Goal: Task Accomplishment & Management: Complete application form

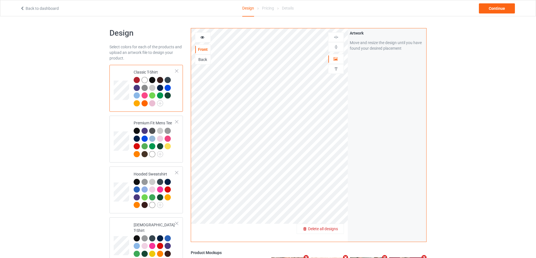
click at [331, 229] on span "Delete all designs" at bounding box center [323, 229] width 30 height 4
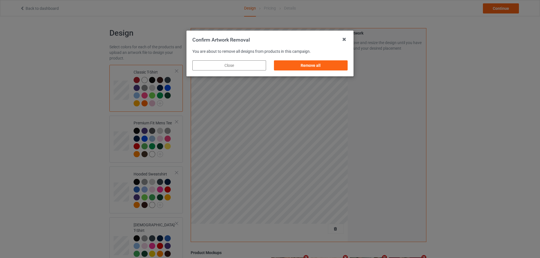
click at [322, 60] on div "Remove all" at bounding box center [311, 66] width 82 height 18
click at [333, 69] on div "Remove all" at bounding box center [311, 65] width 74 height 10
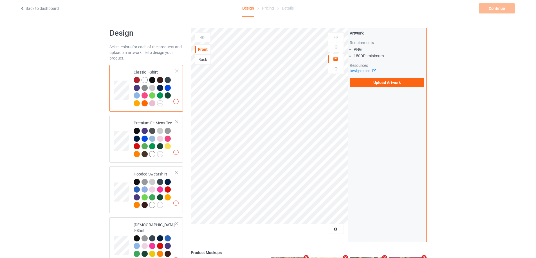
click at [378, 77] on div "Artwork Requirements PNG 150 DPI minimum Resources Design guide Upload Artwork" at bounding box center [386, 58] width 74 height 57
click at [378, 80] on label "Upload Artwork" at bounding box center [386, 83] width 74 height 10
click at [0, 0] on input "Upload Artwork" at bounding box center [0, 0] width 0 height 0
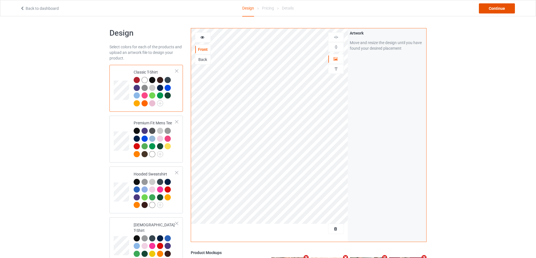
click at [500, 6] on div "Continue" at bounding box center [496, 8] width 36 height 10
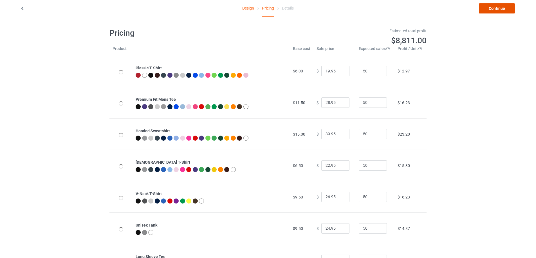
click at [500, 8] on link "Continue" at bounding box center [496, 8] width 36 height 10
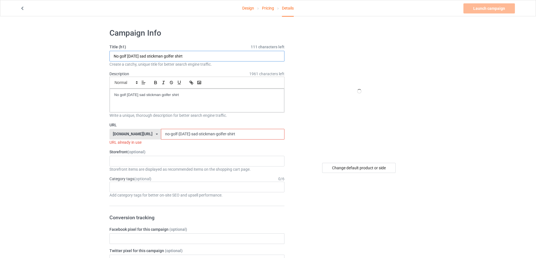
paste input "Everyone Dies In [US_STATE] [GEOGRAPHIC_DATA] Logo"
drag, startPoint x: 172, startPoint y: 56, endPoint x: 108, endPoint y: 74, distance: 66.9
type input "Everyone Dies In [US_STATE] UT Logo shirt"
drag, startPoint x: 194, startPoint y: 109, endPoint x: 57, endPoint y: 113, distance: 137.0
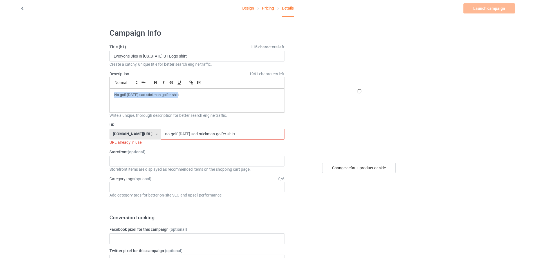
drag, startPoint x: 239, startPoint y: 135, endPoint x: 106, endPoint y: 128, distance: 133.1
paste input "everyone-dies-in-[US_STATE]-ut-logo"
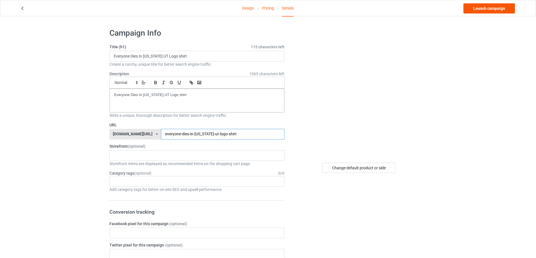
type input "everyone-dies-in-[US_STATE]-ut-logo-shirt"
click at [492, 11] on link "Launch campaign" at bounding box center [488, 8] width 51 height 10
